Goal: Task Accomplishment & Management: Complete application form

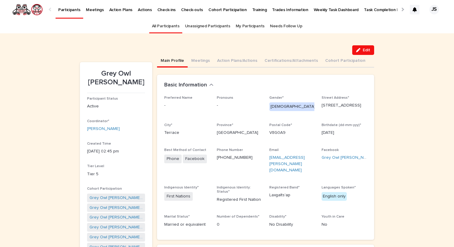
click at [61, 11] on p "Participants" at bounding box center [69, 6] width 22 height 13
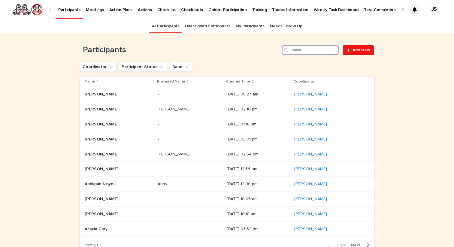
click at [296, 48] on input "Search" at bounding box center [310, 50] width 57 height 10
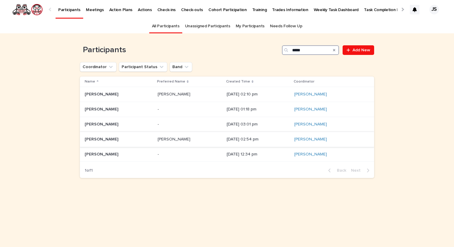
type input "*****"
click at [93, 138] on p "[PERSON_NAME]" at bounding box center [102, 139] width 35 height 6
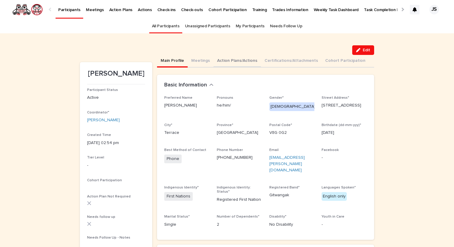
click at [230, 59] on button "Action Plans/Actions" at bounding box center [237, 61] width 47 height 13
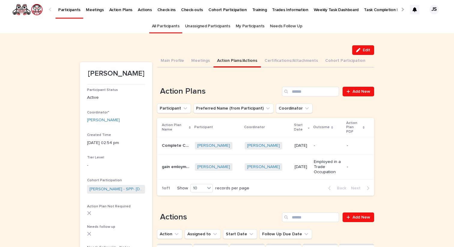
click at [174, 142] on p "Complete Carpentry Level 1" at bounding box center [176, 145] width 29 height 6
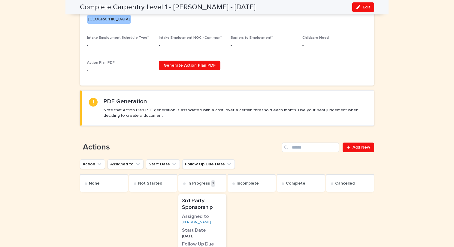
scroll to position [189, 0]
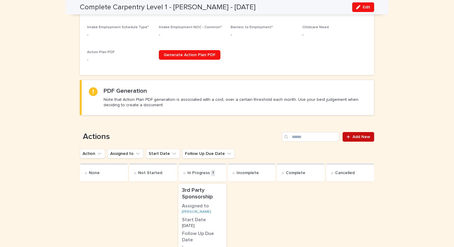
click at [356, 139] on link "Add New" at bounding box center [359, 137] width 32 height 10
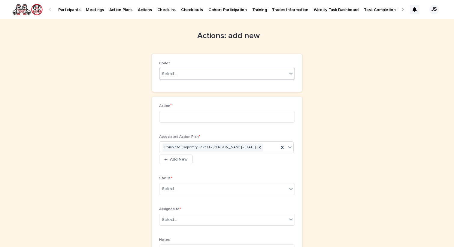
click at [184, 73] on div "Select..." at bounding box center [223, 74] width 128 height 10
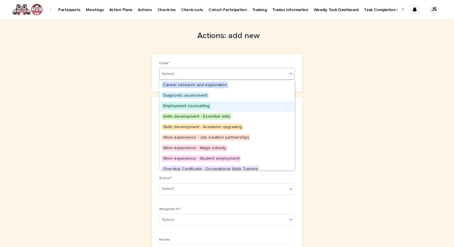
click at [180, 108] on span "Employment counselling" at bounding box center [186, 106] width 49 height 7
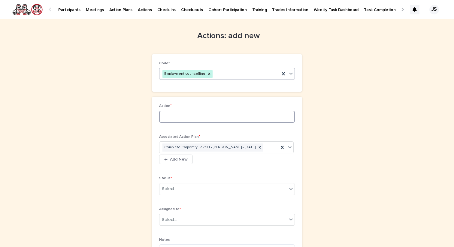
click at [181, 117] on input at bounding box center [227, 117] width 136 height 12
drag, startPoint x: 213, startPoint y: 116, endPoint x: 238, endPoint y: 116, distance: 25.2
click at [216, 116] on input "**********" at bounding box center [227, 117] width 136 height 12
click at [211, 117] on input "**********" at bounding box center [227, 117] width 136 height 12
click at [234, 117] on input "**********" at bounding box center [227, 117] width 136 height 12
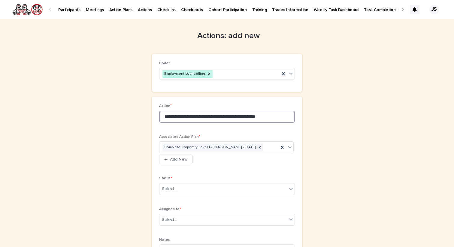
type input "**********"
click at [218, 184] on div "Select..." at bounding box center [223, 189] width 128 height 10
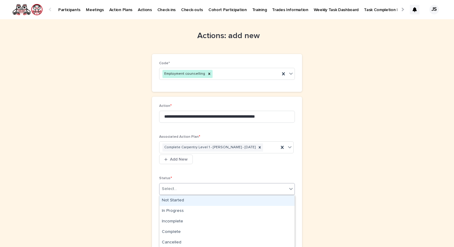
click at [196, 199] on div "Not Started" at bounding box center [226, 201] width 135 height 11
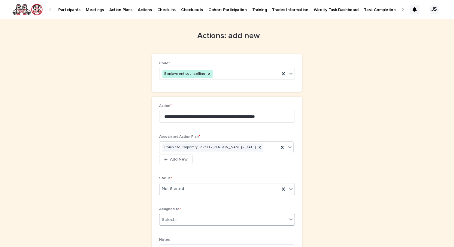
click at [199, 222] on div "Select..." at bounding box center [223, 220] width 128 height 10
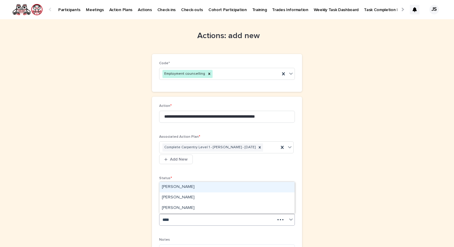
type input "*****"
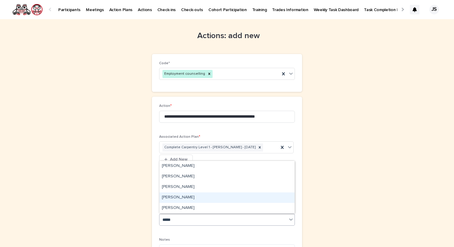
click at [186, 199] on div "[PERSON_NAME]" at bounding box center [226, 198] width 135 height 11
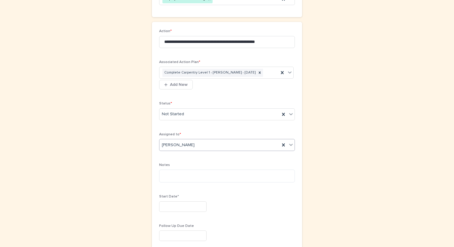
scroll to position [86, 0]
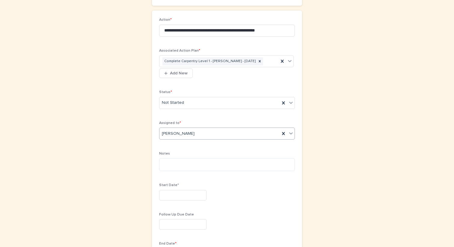
click at [184, 196] on input "text" at bounding box center [182, 195] width 47 height 11
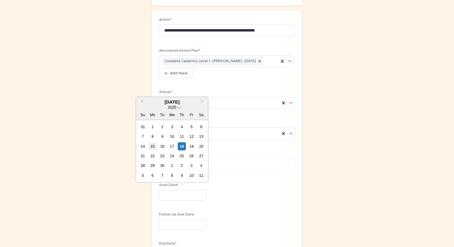
click at [156, 144] on div "15" at bounding box center [152, 146] width 8 height 8
type input "*********"
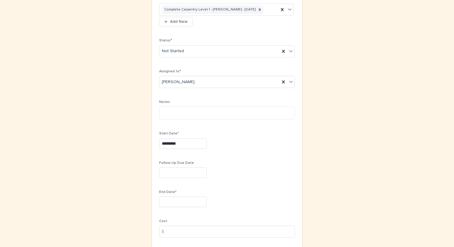
scroll to position [159, 0]
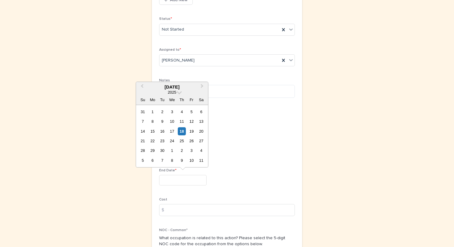
click at [178, 184] on input "text" at bounding box center [182, 180] width 47 height 11
click at [202, 85] on span "Next Month" at bounding box center [202, 87] width 0 height 8
click at [195, 150] on div "28" at bounding box center [191, 151] width 8 height 8
type input "**********"
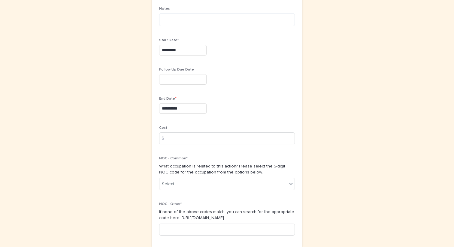
scroll to position [251, 0]
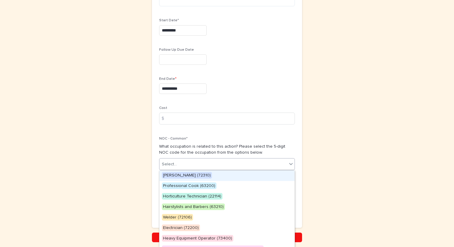
click at [201, 167] on div "Select..." at bounding box center [223, 164] width 128 height 10
click at [188, 175] on span "[PERSON_NAME] (72310)" at bounding box center [187, 175] width 50 height 7
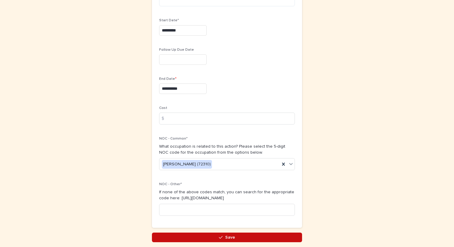
click at [188, 238] on button "Save" at bounding box center [227, 238] width 150 height 10
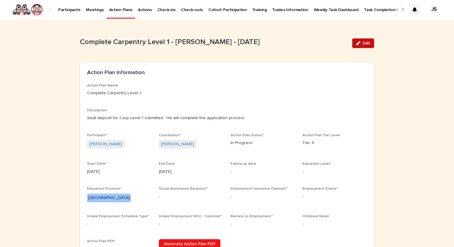
click at [363, 43] on span "Edit" at bounding box center [367, 43] width 8 height 4
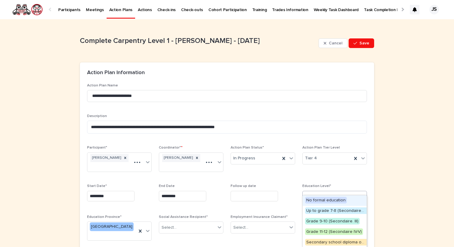
click at [323, 192] on div "Select..." at bounding box center [331, 197] width 56 height 10
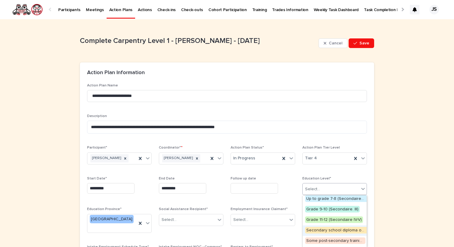
scroll to position [14, 0]
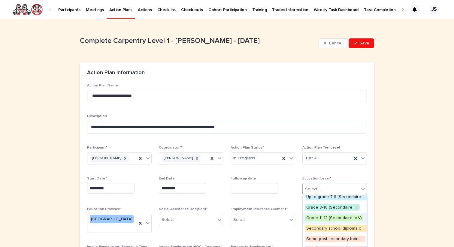
click at [312, 218] on span "Grade 11-12 (Secondaire IV-V)" at bounding box center [334, 218] width 58 height 7
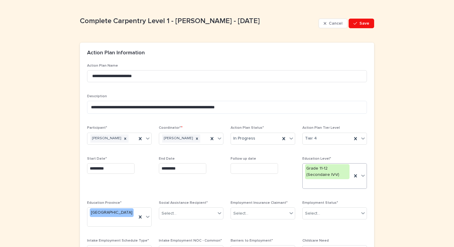
scroll to position [23, 0]
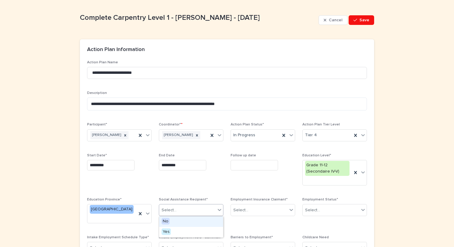
click at [204, 206] on div "Select..." at bounding box center [187, 210] width 56 height 10
click at [191, 224] on div "No" at bounding box center [191, 222] width 64 height 11
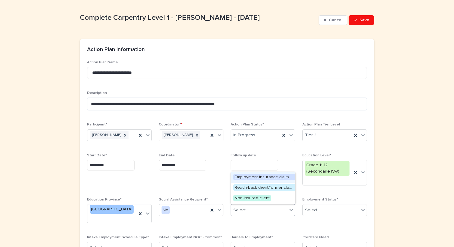
click at [264, 209] on div "Select..." at bounding box center [259, 210] width 56 height 10
click at [253, 199] on span "Non-insured client" at bounding box center [252, 198] width 38 height 7
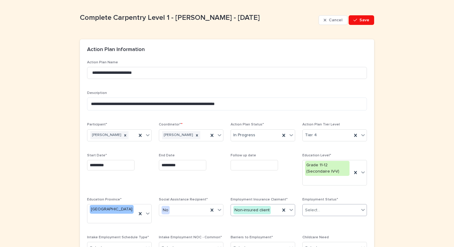
click at [323, 210] on div "Select..." at bounding box center [331, 210] width 56 height 10
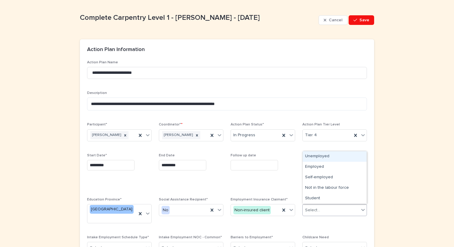
click at [313, 157] on div "Unemployed" at bounding box center [335, 156] width 64 height 11
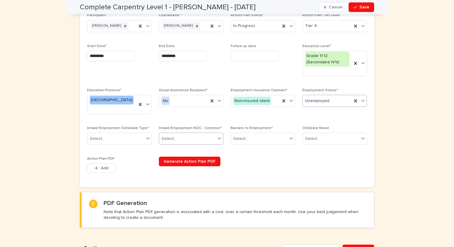
scroll to position [136, 0]
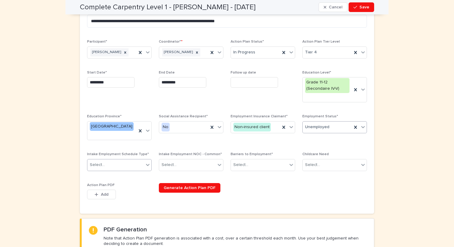
click at [130, 160] on div "Select..." at bounding box center [115, 165] width 56 height 10
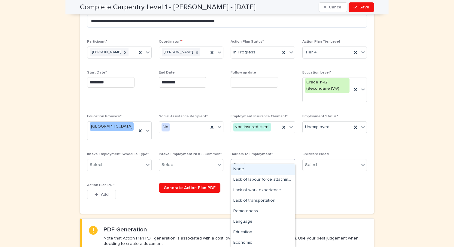
click at [270, 162] on div "Select..." at bounding box center [259, 165] width 56 height 10
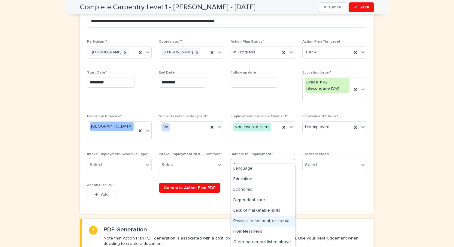
click at [251, 222] on div "Physical, emotional, or mental health" at bounding box center [263, 221] width 64 height 11
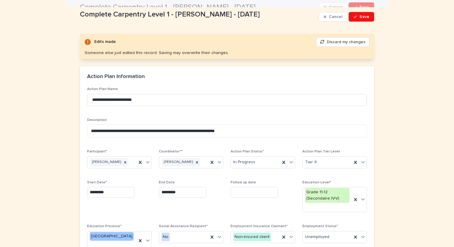
scroll to position [8, 0]
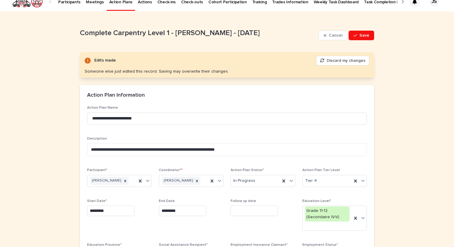
click at [359, 27] on div "Cancel Save" at bounding box center [347, 35] width 56 height 24
click at [363, 36] on span "Save" at bounding box center [365, 35] width 10 height 4
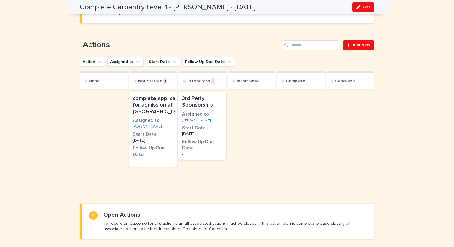
scroll to position [303, 0]
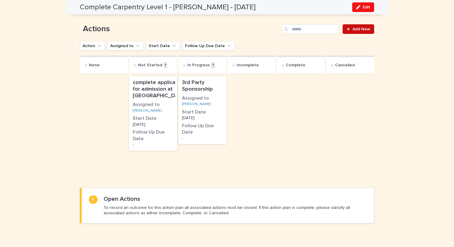
click at [361, 30] on span "Add New" at bounding box center [362, 29] width 18 height 4
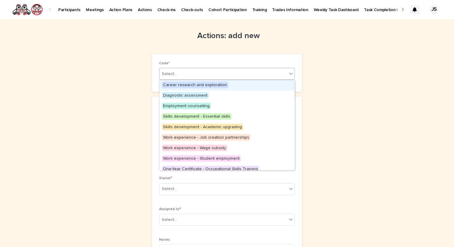
click at [256, 73] on div "Select..." at bounding box center [223, 74] width 128 height 10
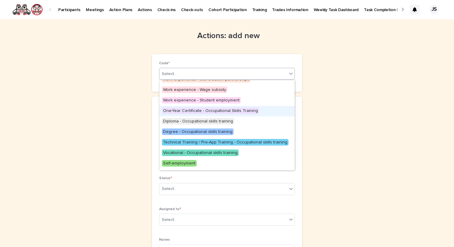
scroll to position [62, 0]
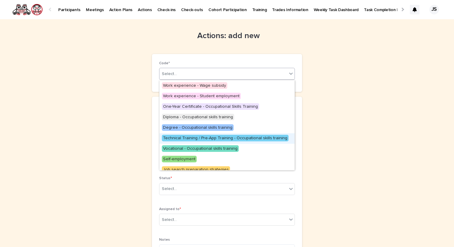
click at [214, 141] on div "Technical Training / Pre-App Training - Occupational skills training" at bounding box center [226, 138] width 135 height 11
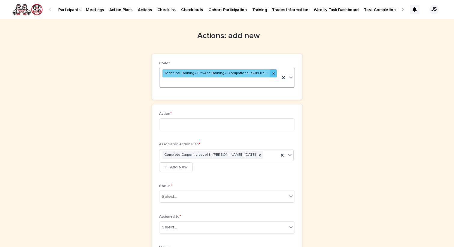
click at [272, 75] on icon at bounding box center [274, 73] width 4 height 4
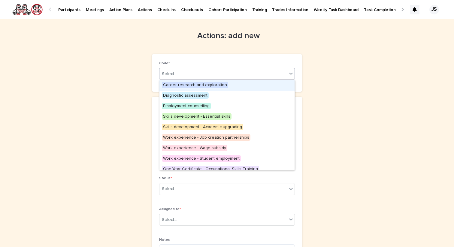
click at [270, 75] on div "Select..." at bounding box center [223, 74] width 128 height 10
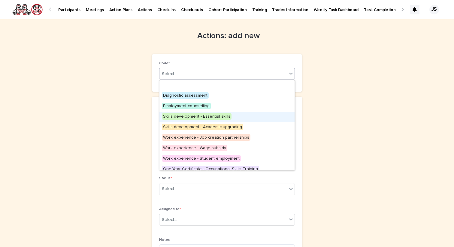
scroll to position [78, 0]
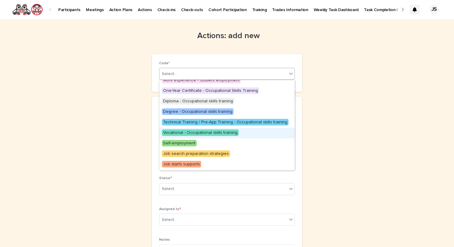
click at [227, 134] on span "Vocational - Occupational skills training" at bounding box center [200, 132] width 77 height 7
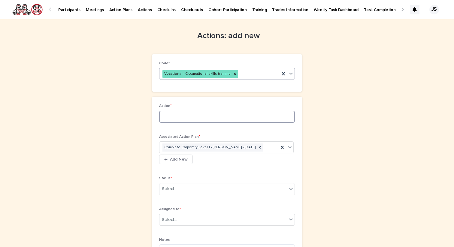
click at [205, 117] on input at bounding box center [227, 117] width 136 height 12
type input "**********"
click at [184, 186] on div "Select..." at bounding box center [223, 189] width 128 height 10
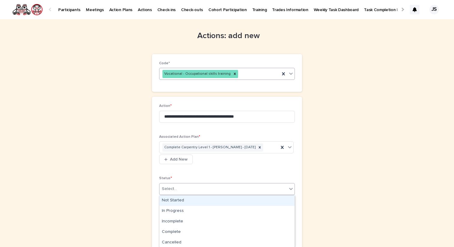
click at [181, 201] on div "Not Started" at bounding box center [226, 201] width 135 height 11
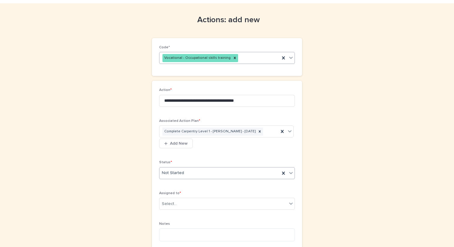
scroll to position [17, 0]
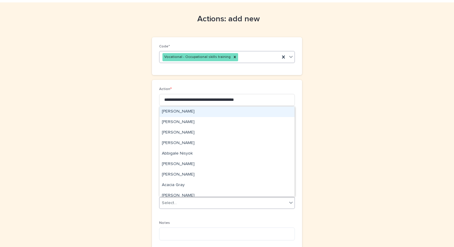
click at [181, 201] on div "Select..." at bounding box center [223, 203] width 128 height 10
type input "***"
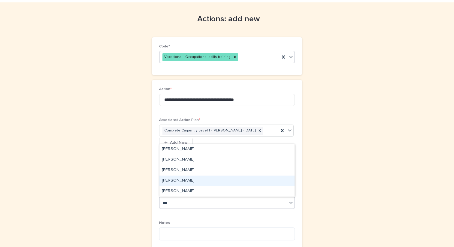
click at [175, 181] on div "[PERSON_NAME]" at bounding box center [226, 181] width 135 height 11
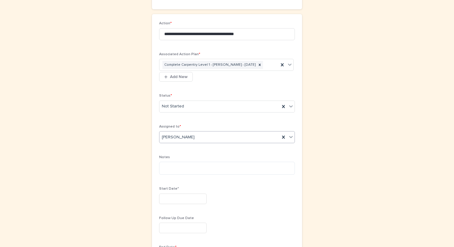
scroll to position [95, 0]
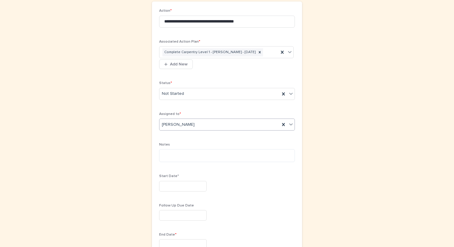
click at [189, 188] on input "text" at bounding box center [182, 186] width 47 height 11
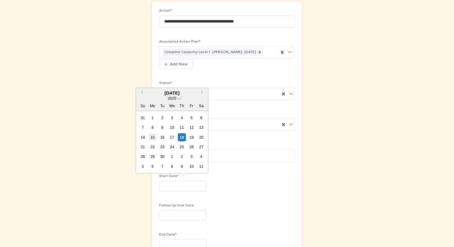
click at [156, 138] on div "15" at bounding box center [152, 137] width 8 height 8
type input "*********"
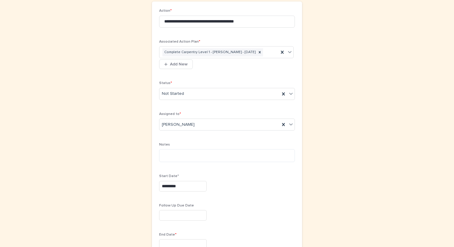
scroll to position [159, 0]
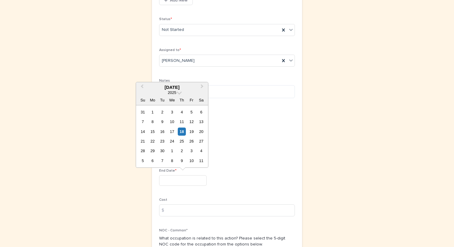
click at [172, 178] on input "text" at bounding box center [182, 180] width 47 height 11
click at [205, 87] on button "Next Month" at bounding box center [203, 88] width 10 height 10
click at [193, 134] on div "14" at bounding box center [191, 132] width 8 height 8
type input "**********"
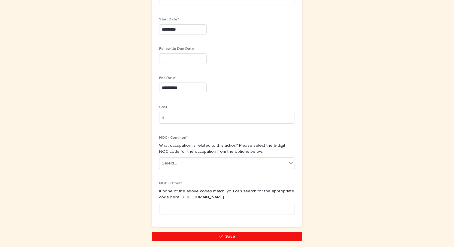
scroll to position [276, 0]
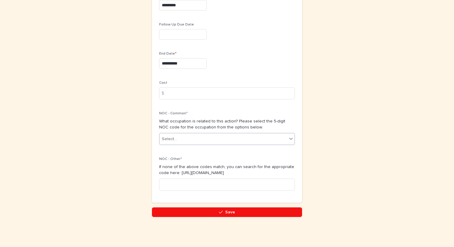
click at [193, 140] on div "Select..." at bounding box center [223, 139] width 128 height 10
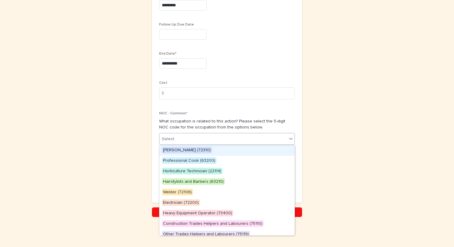
drag, startPoint x: 186, startPoint y: 158, endPoint x: 184, endPoint y: 149, distance: 9.3
click at [184, 149] on span "[PERSON_NAME] (72310)" at bounding box center [187, 150] width 50 height 7
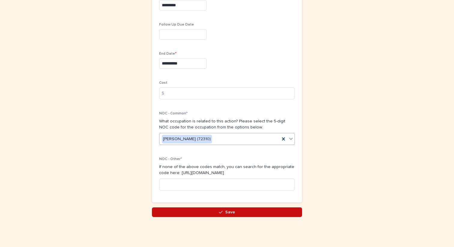
click at [190, 212] on button "Save" at bounding box center [227, 213] width 150 height 10
